Goal: Information Seeking & Learning: Learn about a topic

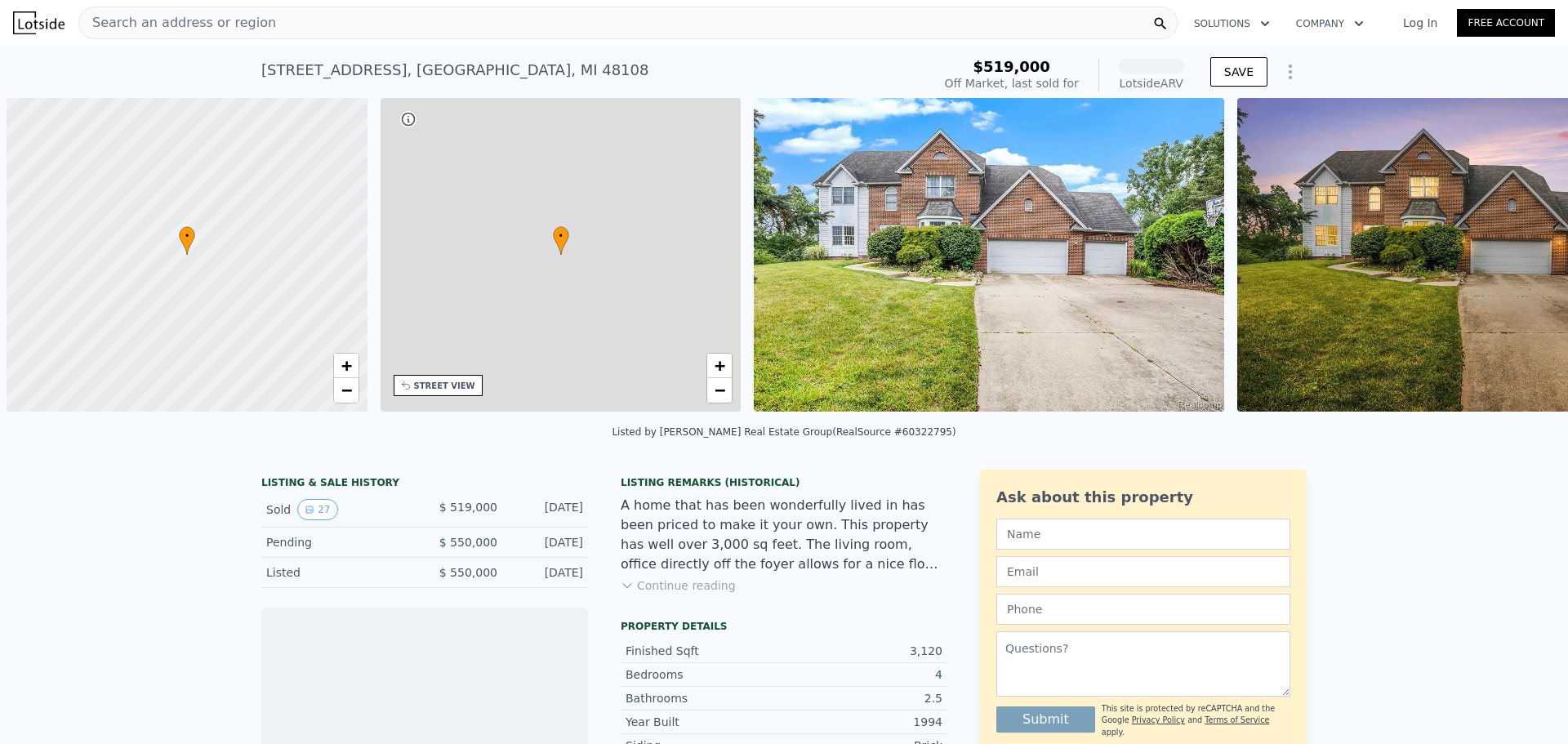
scroll to position [0, 7]
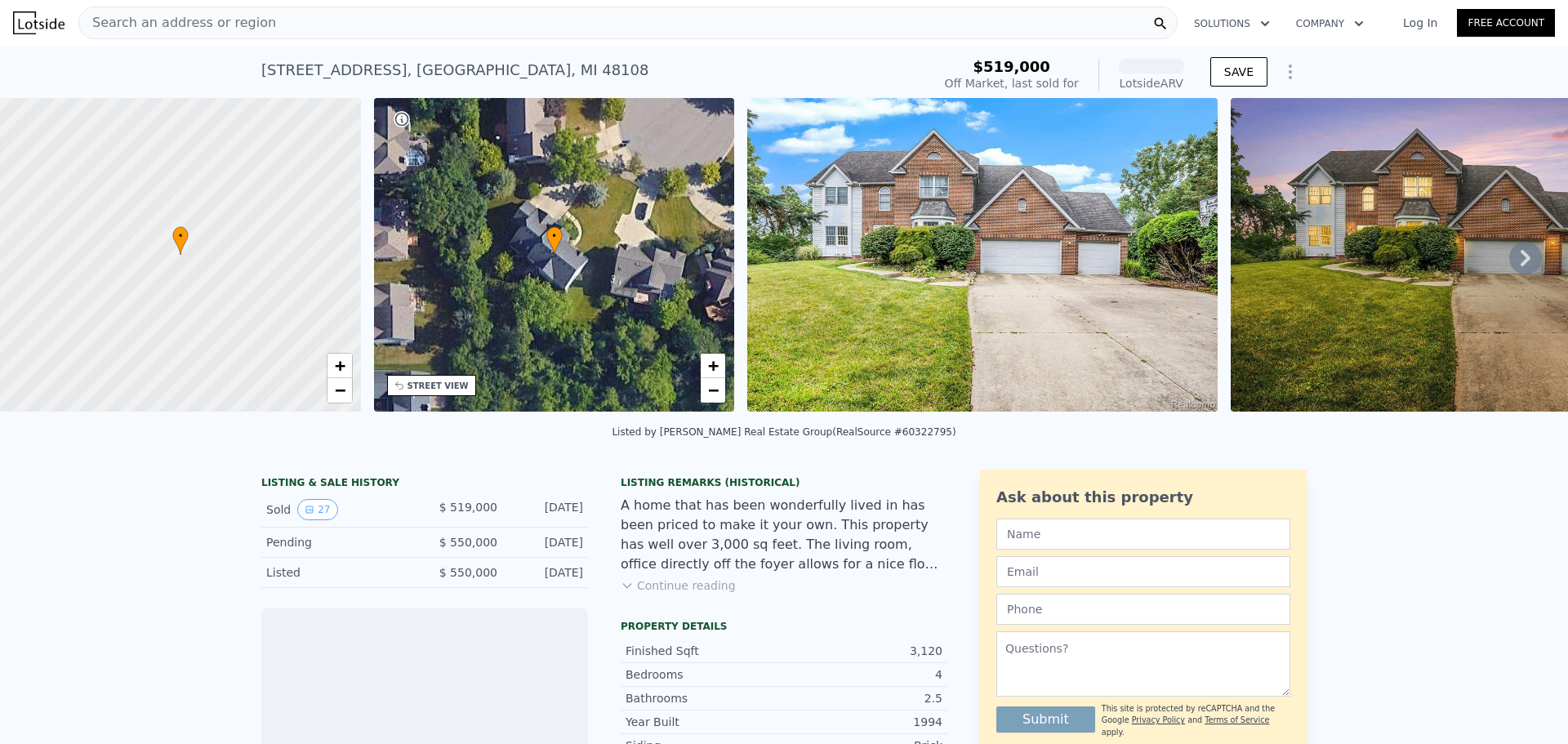
click at [1509, 260] on icon at bounding box center [1525, 258] width 33 height 33
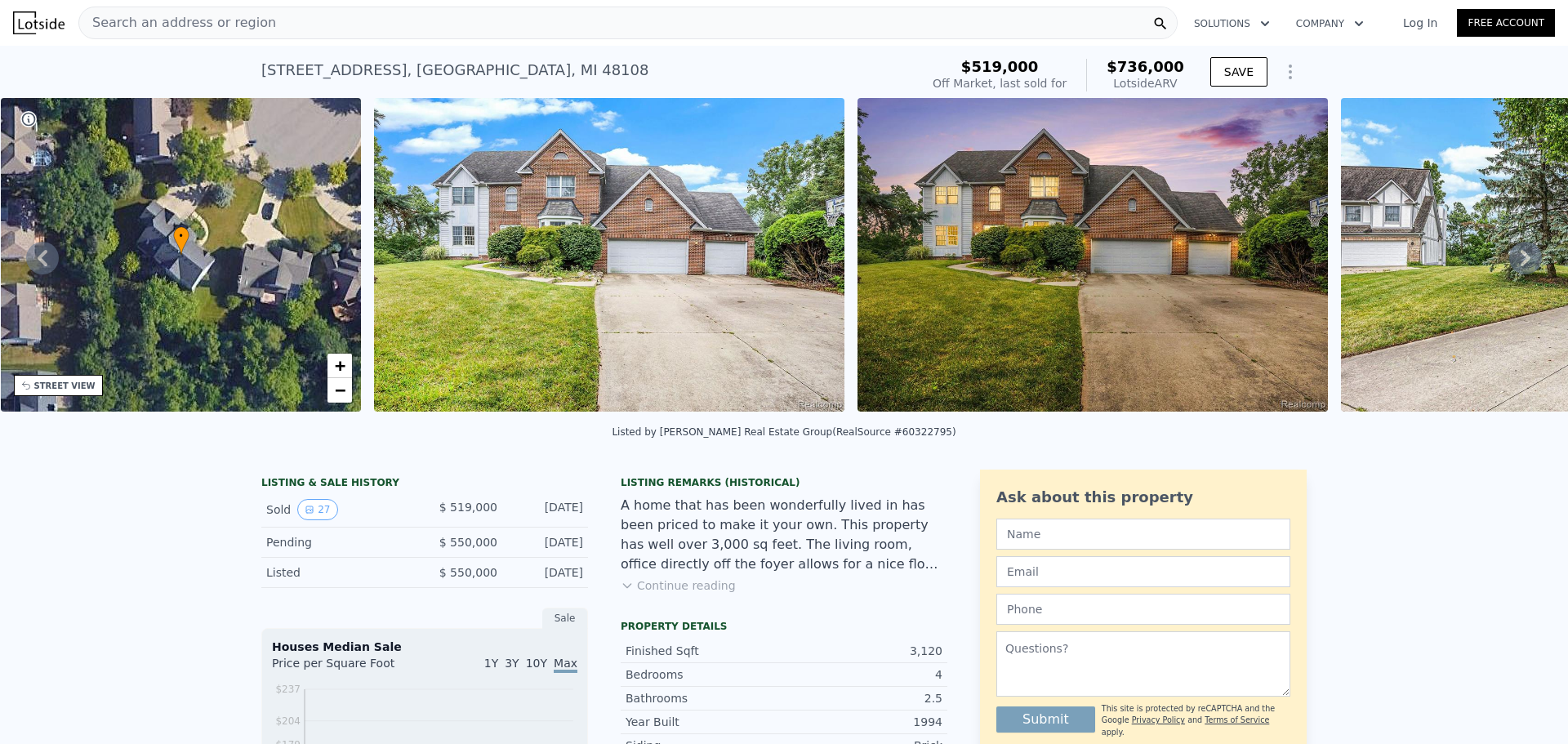
click at [1509, 260] on icon at bounding box center [1525, 258] width 33 height 33
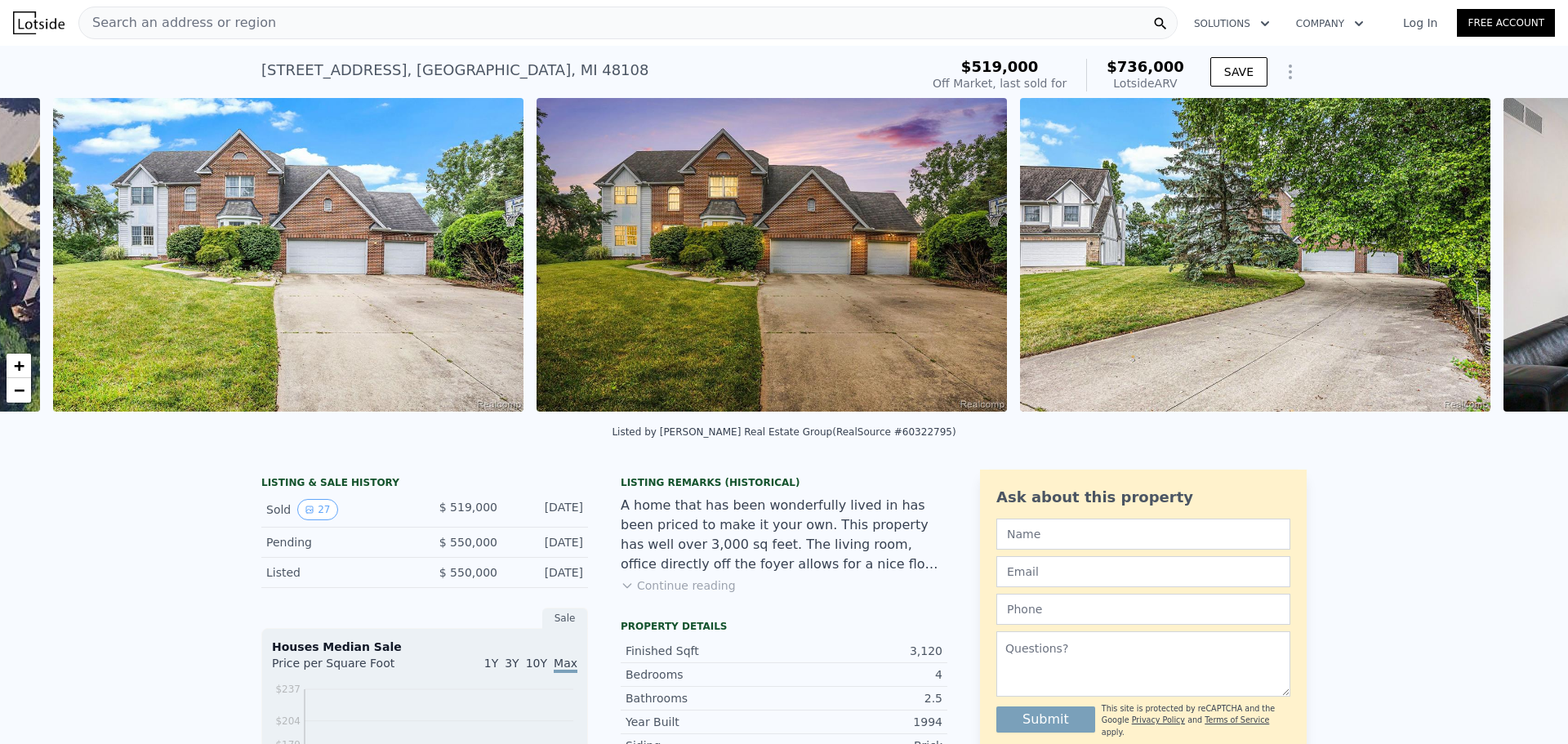
scroll to position [0, 747]
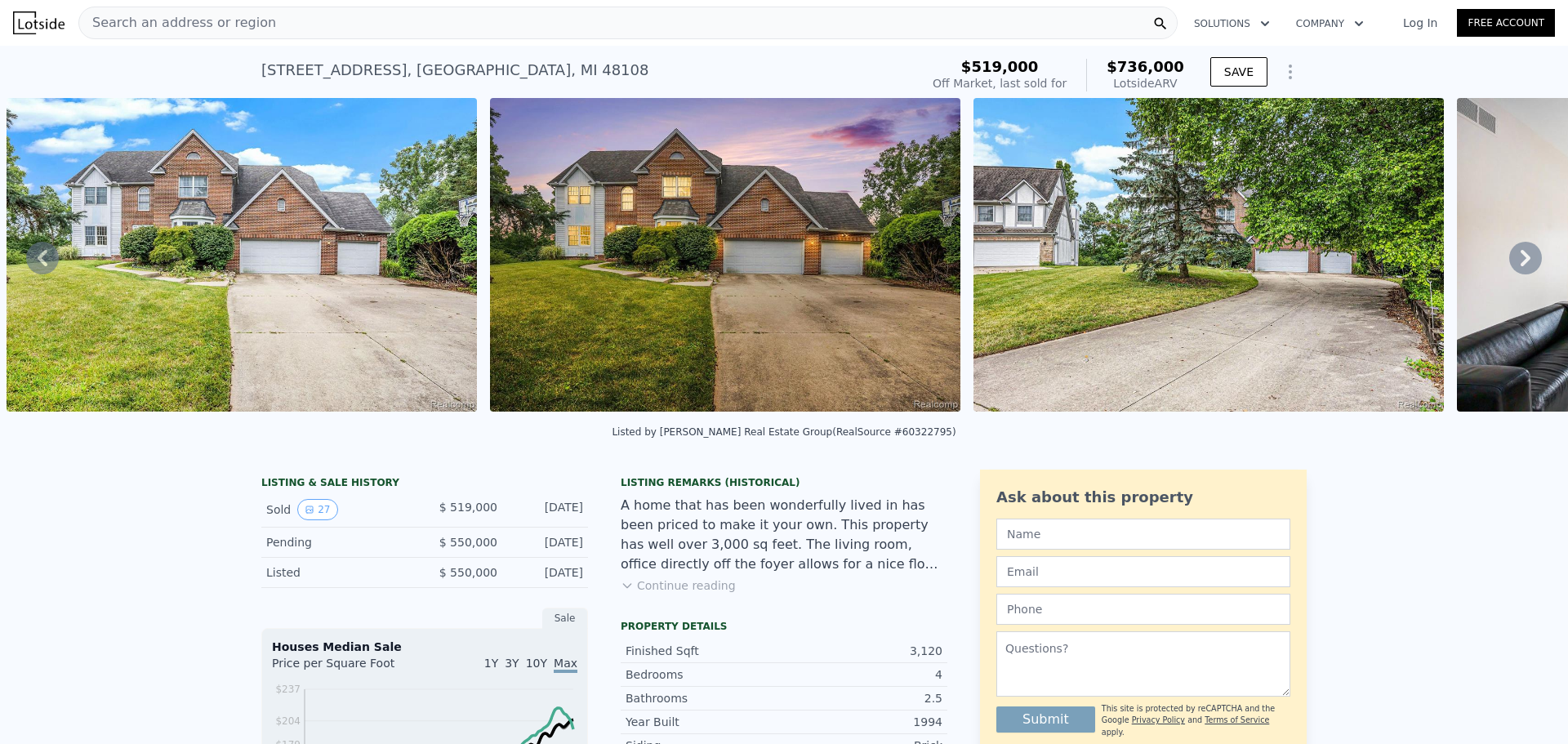
click at [44, 258] on icon at bounding box center [43, 258] width 10 height 16
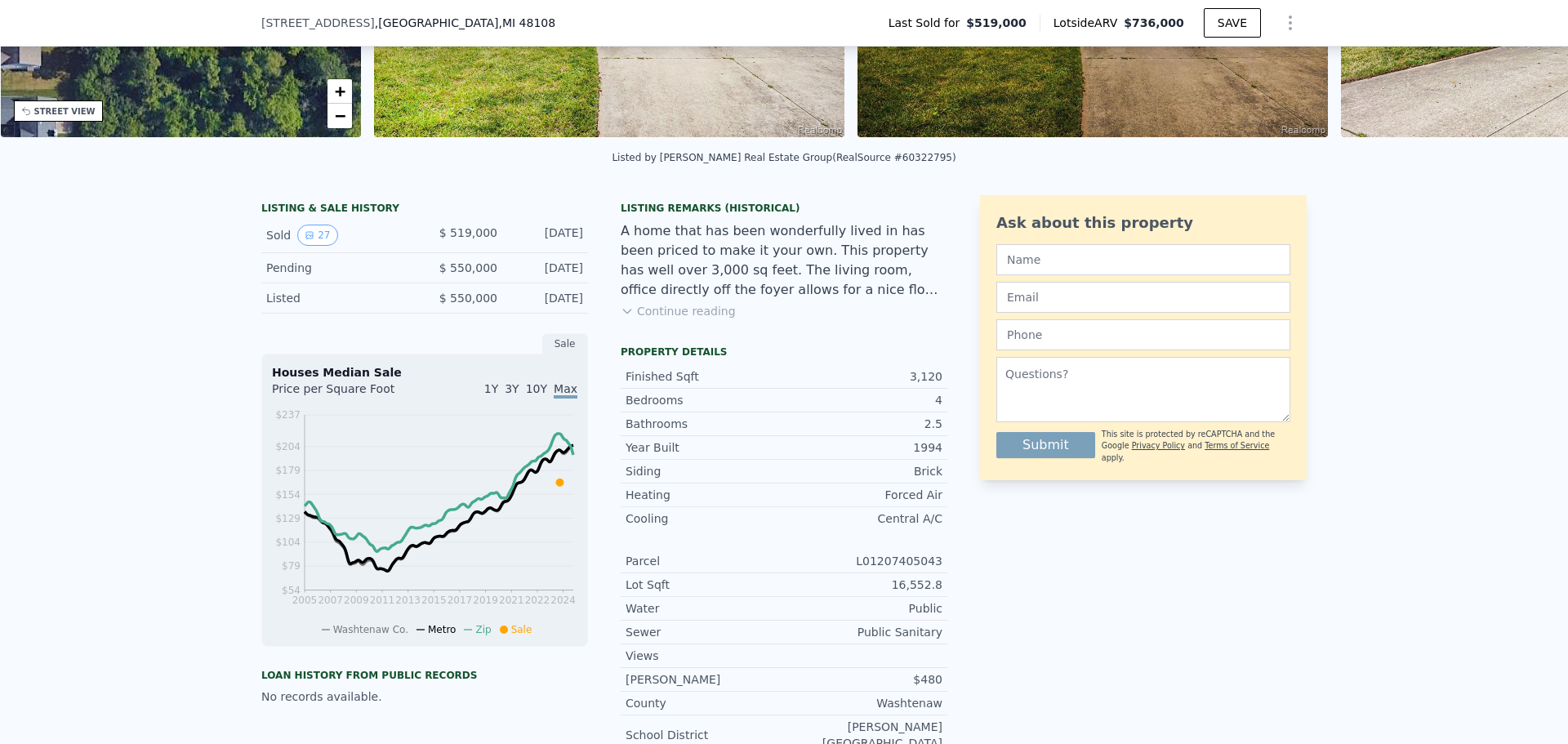
scroll to position [130, 0]
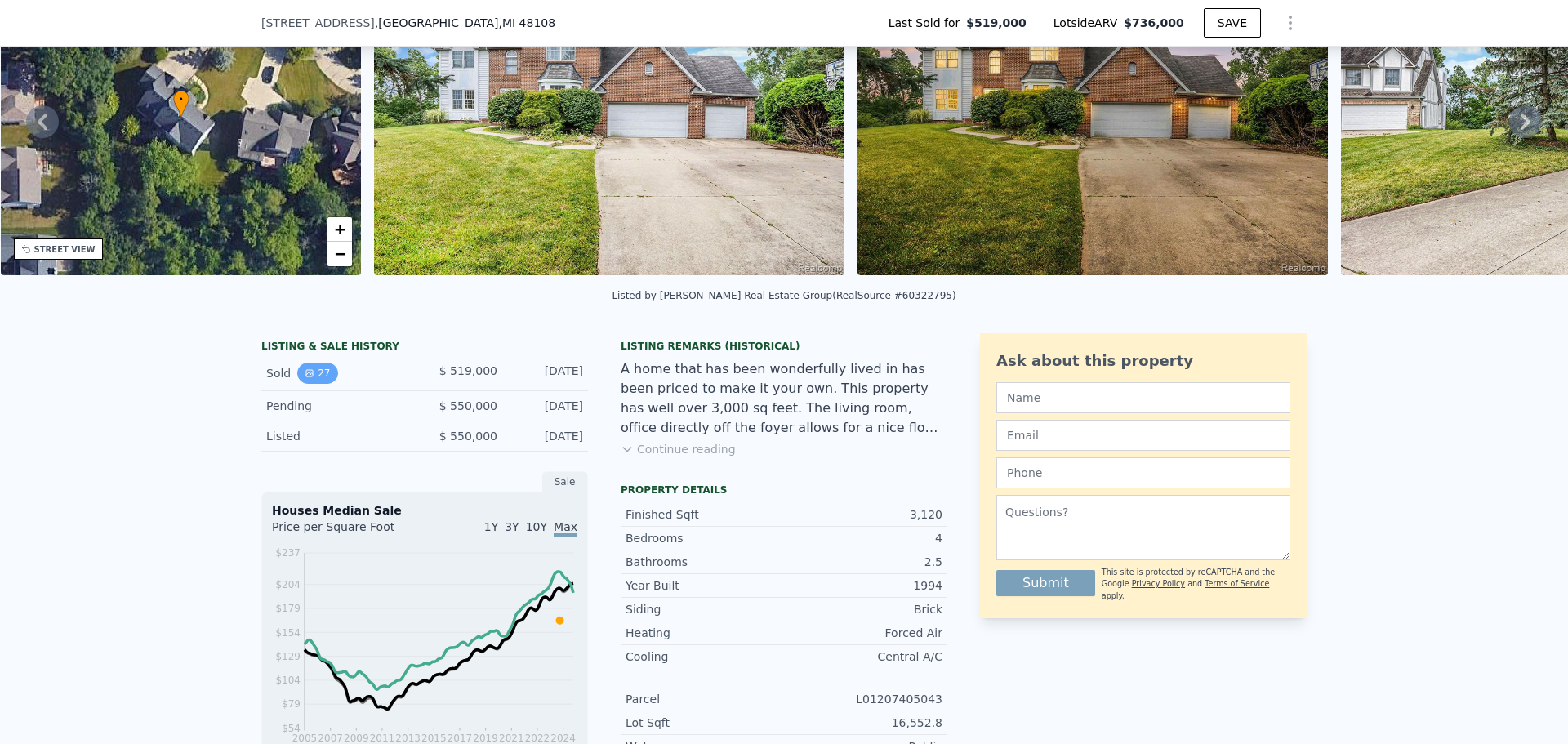
click at [308, 384] on button "27" at bounding box center [317, 373] width 40 height 21
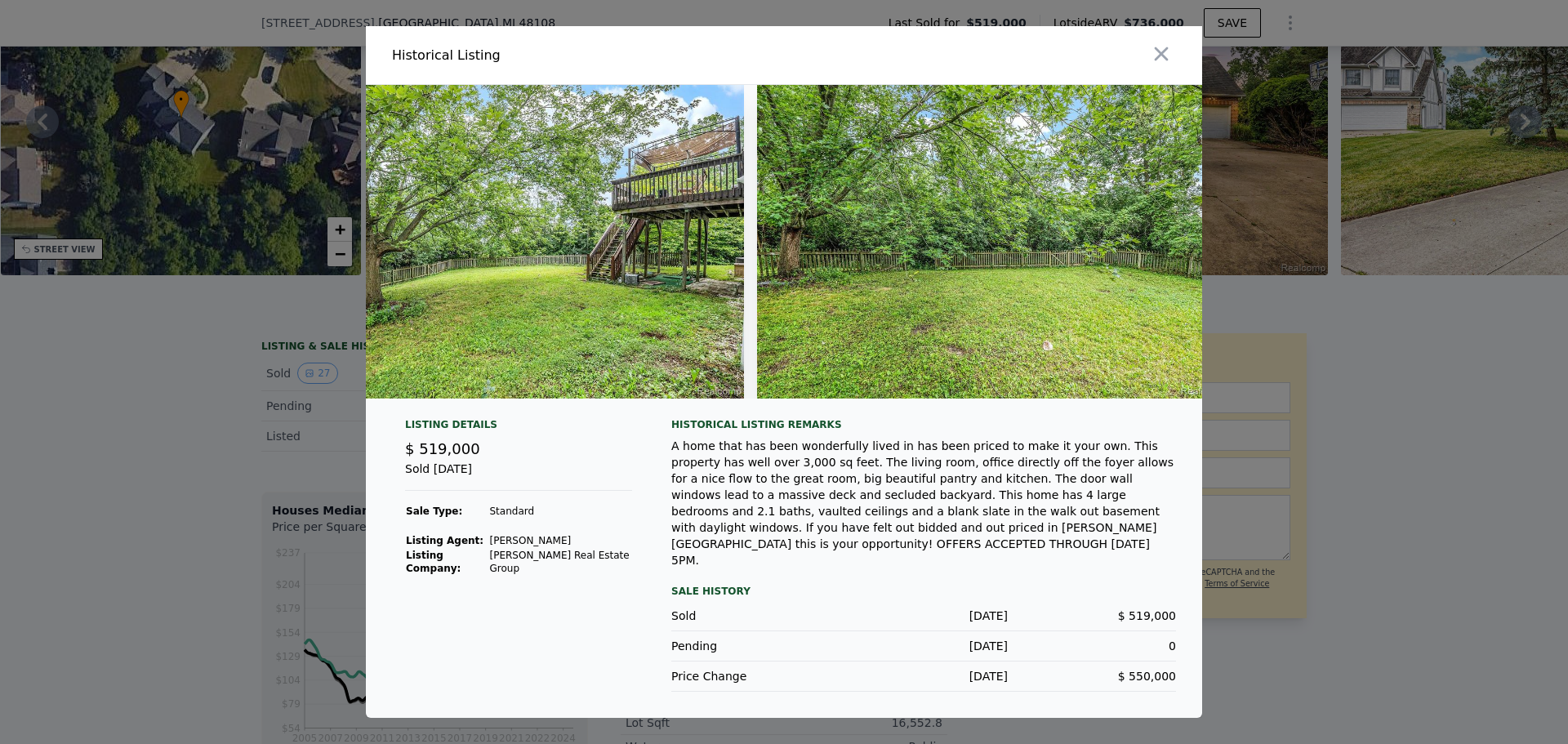
scroll to position [0, 12026]
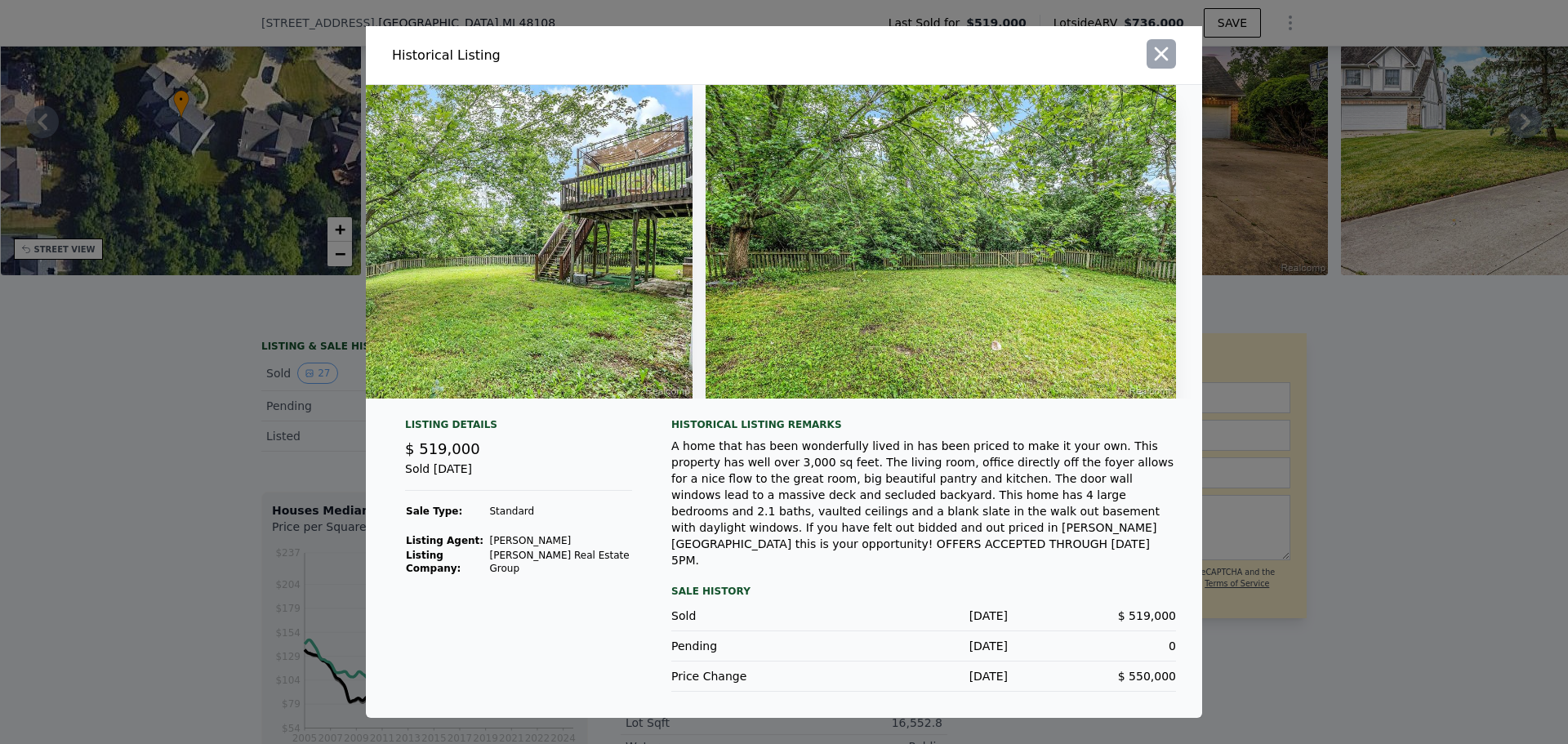
click at [1163, 66] on icon "button" at bounding box center [1161, 53] width 23 height 23
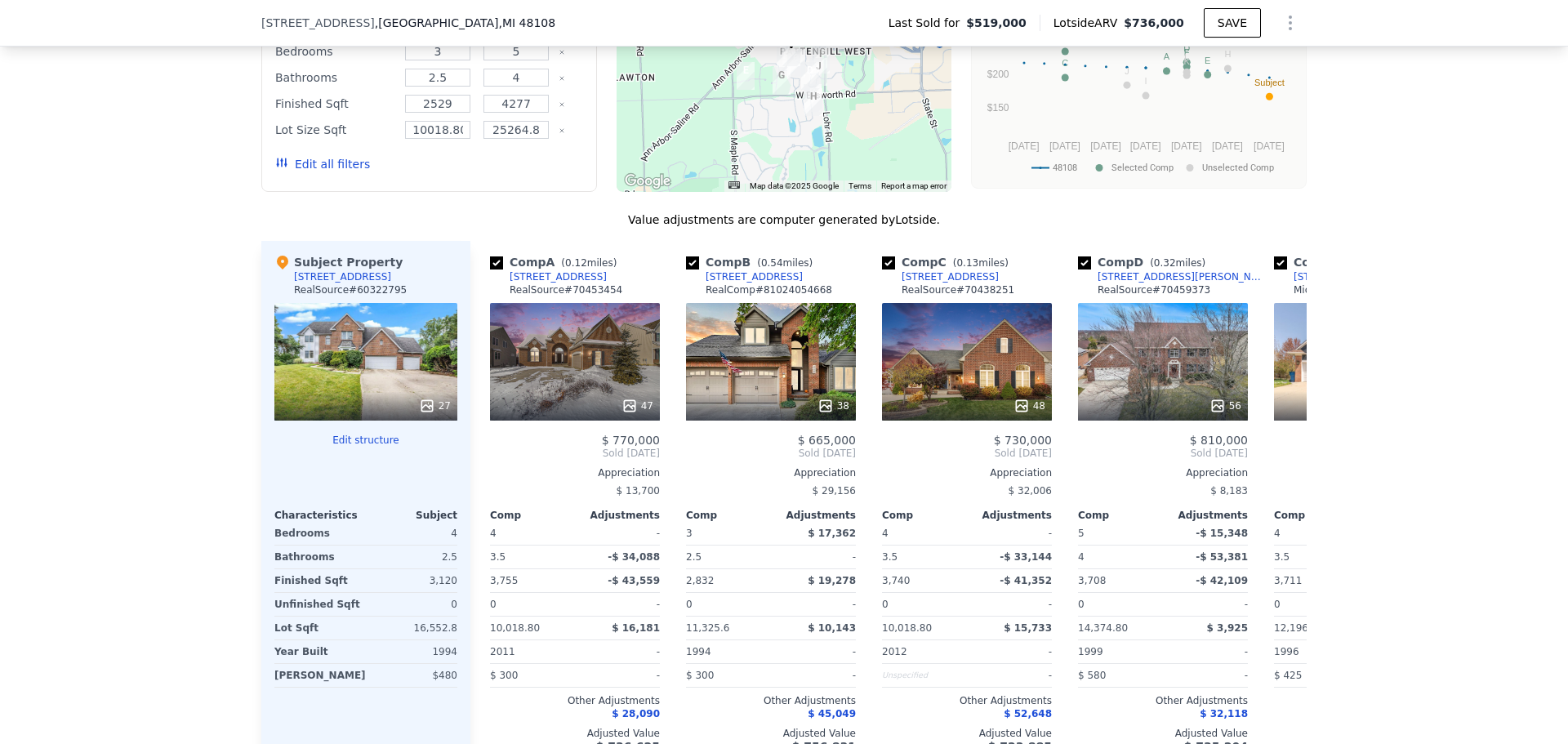
scroll to position [1491, 0]
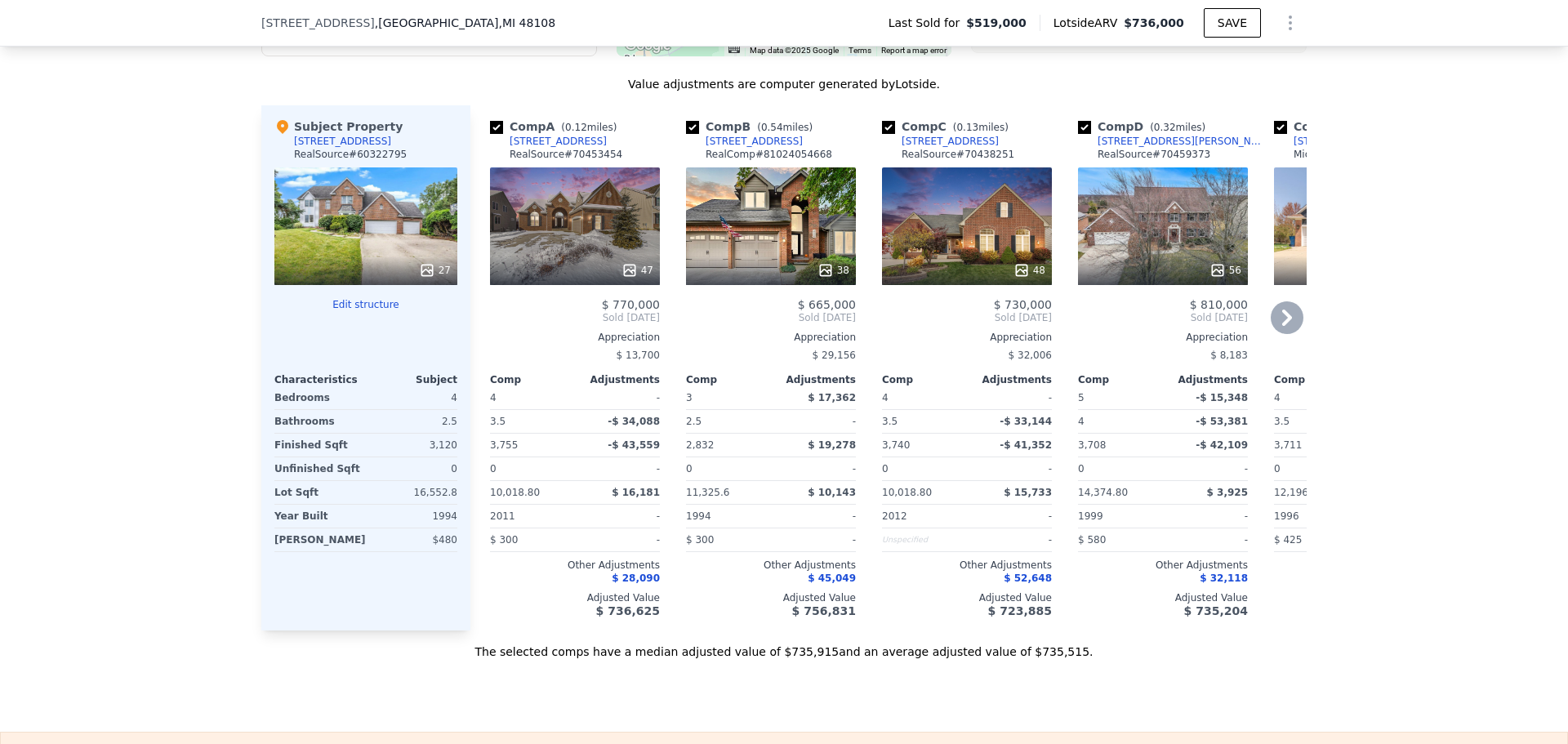
click at [635, 270] on div "47" at bounding box center [637, 269] width 32 height 16
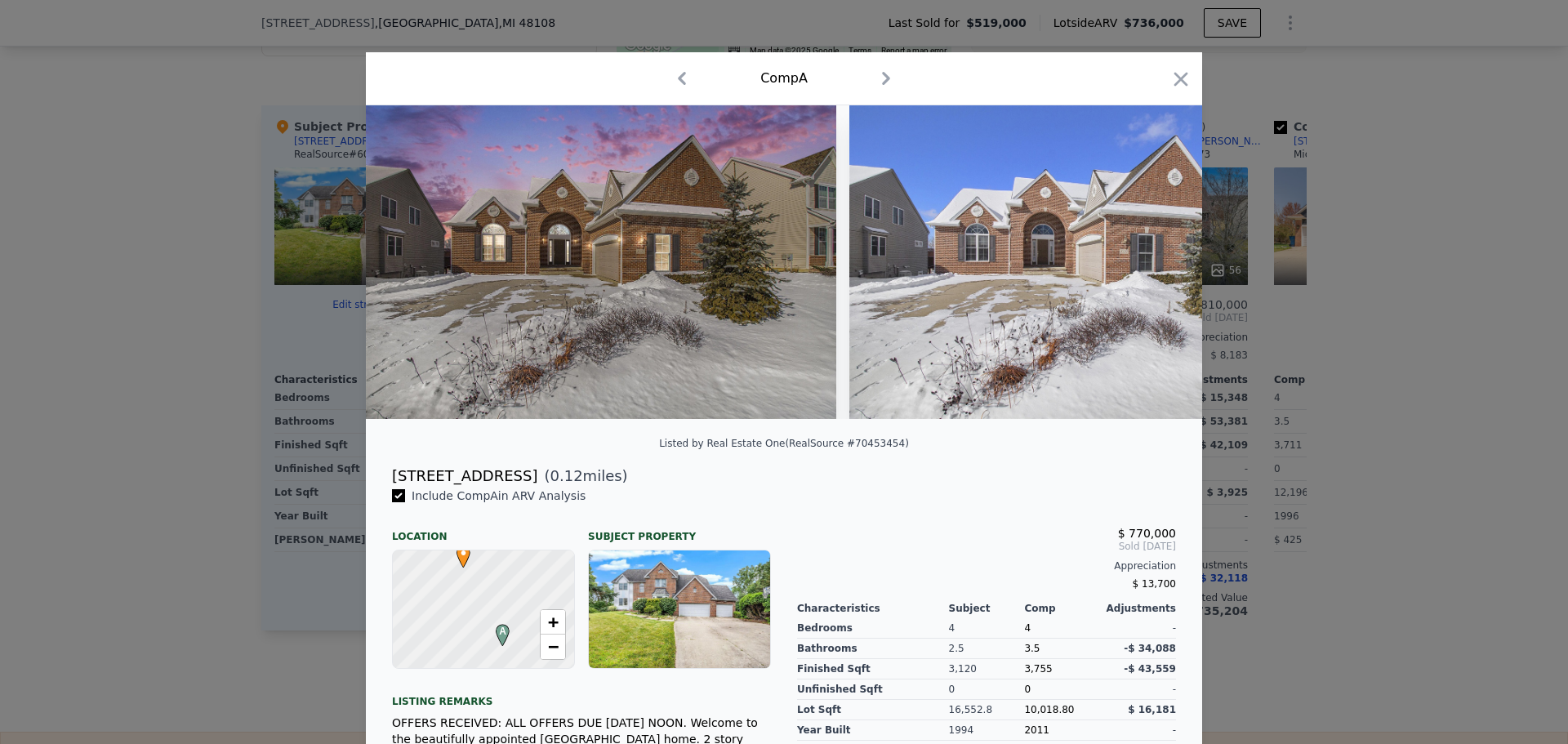
drag, startPoint x: 418, startPoint y: 425, endPoint x: 572, endPoint y: 452, distance: 156.3
click at [571, 452] on div "Listed by Real Estate One (RealSource #70453454)" at bounding box center [784, 448] width 836 height 33
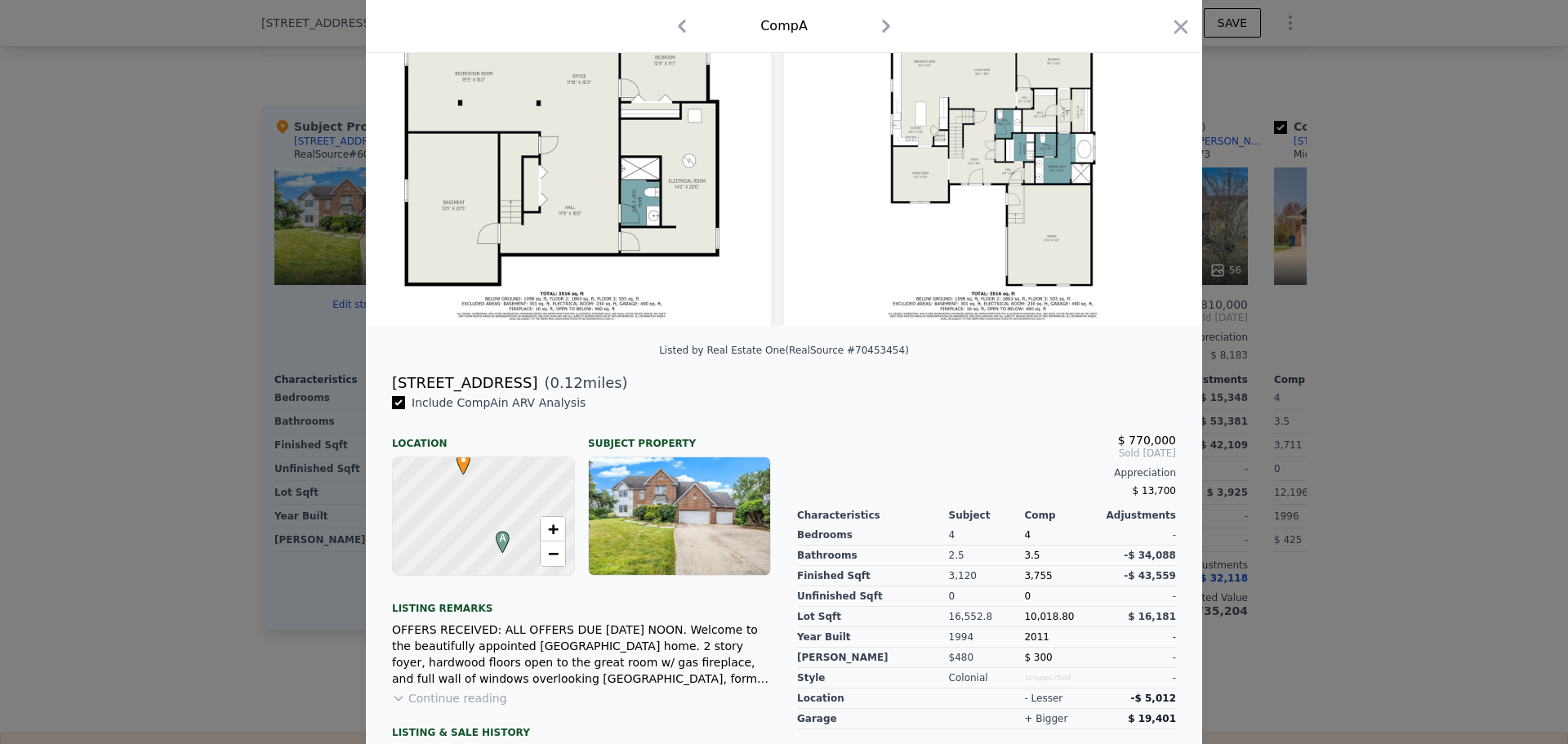
scroll to position [178, 0]
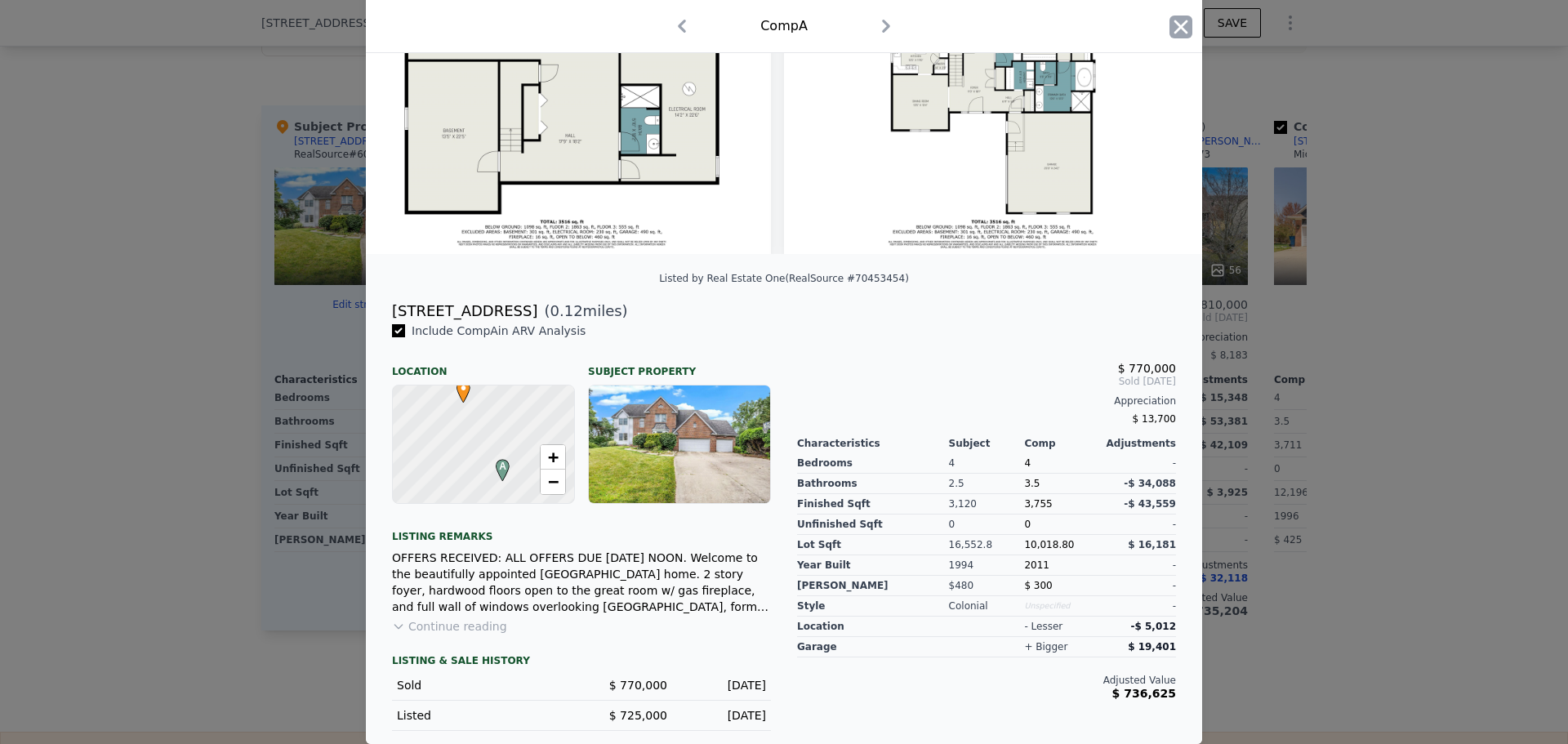
click at [1175, 36] on icon "button" at bounding box center [1180, 26] width 23 height 23
